Goal: Transaction & Acquisition: Purchase product/service

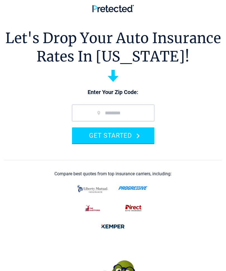
click at [120, 109] on input "zip code" at bounding box center [113, 113] width 82 height 17
type input "*****"
click at [137, 133] on icon "submit" at bounding box center [137, 135] width 3 height 5
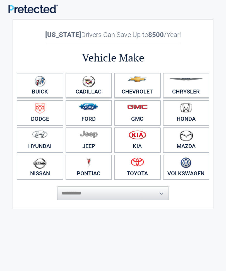
click at [94, 85] on img at bounding box center [88, 82] width 13 height 12
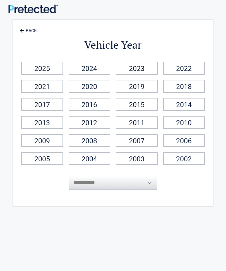
click at [99, 73] on link "2024" at bounding box center [90, 68] width 42 height 13
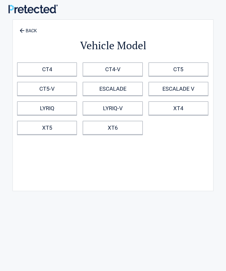
click at [64, 126] on link "XT5" at bounding box center [47, 128] width 60 height 14
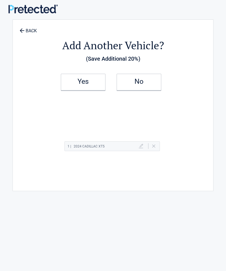
click at [143, 84] on link "No" at bounding box center [138, 82] width 45 height 17
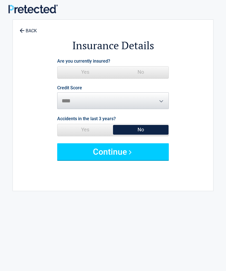
click at [88, 72] on span "Yes" at bounding box center [84, 72] width 55 height 11
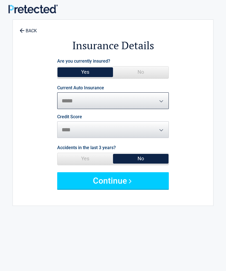
click at [164, 104] on select "**********" at bounding box center [112, 100] width 111 height 17
select select "**********"
click at [145, 159] on span "No" at bounding box center [140, 158] width 55 height 11
click at [128, 181] on button "Continue" at bounding box center [112, 180] width 111 height 17
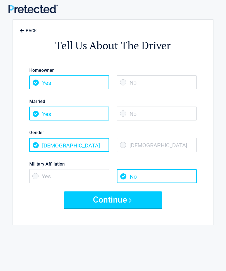
click at [65, 82] on span "Yes" at bounding box center [69, 82] width 80 height 14
click at [63, 173] on span "Yes" at bounding box center [69, 176] width 80 height 14
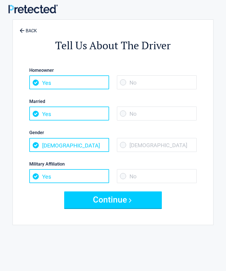
click at [116, 196] on button "Continue" at bounding box center [112, 200] width 97 height 17
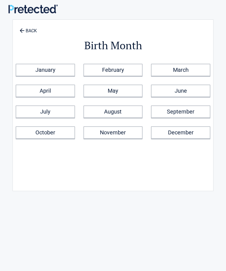
click at [187, 89] on link "June" at bounding box center [180, 91] width 59 height 13
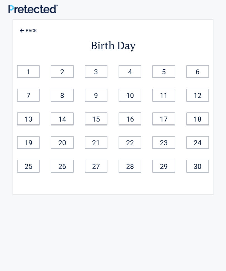
click at [99, 167] on link "27" at bounding box center [96, 166] width 23 height 13
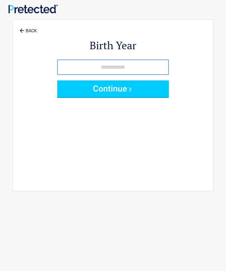
click at [105, 66] on input "tel" at bounding box center [112, 67] width 111 height 15
type input "*"
type input "****"
click at [126, 87] on button "Continue" at bounding box center [112, 89] width 111 height 17
